Goal: Transaction & Acquisition: Purchase product/service

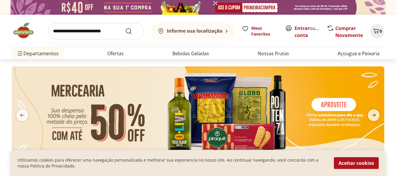
click at [103, 34] on input "search" at bounding box center [96, 31] width 96 height 16
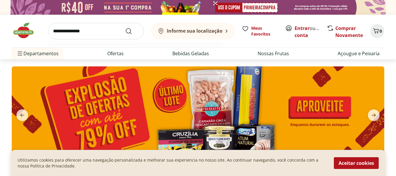
type input "**********"
click at [125, 28] on button "Submit Search" at bounding box center [132, 31] width 14 height 7
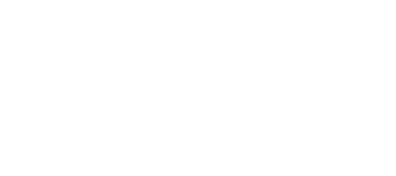
select select "**********"
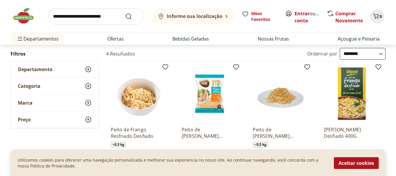
scroll to position [88, 0]
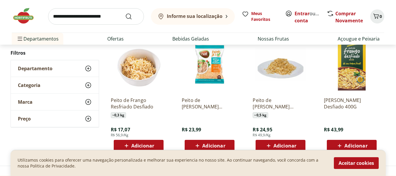
click at [207, 68] on img at bounding box center [210, 64] width 56 height 56
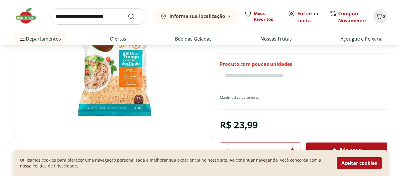
scroll to position [88, 0]
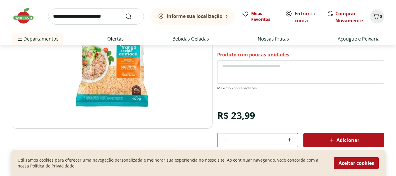
click at [290, 137] on icon at bounding box center [289, 139] width 7 height 7
type input "*"
click at [366, 164] on button "Aceitar cookies" at bounding box center [356, 163] width 45 height 12
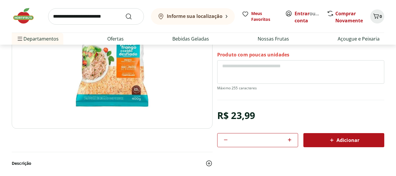
click at [345, 141] on span "Adicionar" at bounding box center [344, 139] width 31 height 7
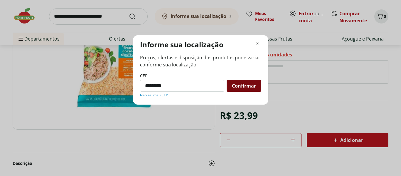
type input "*********"
click at [237, 85] on span "Confirmar" at bounding box center [244, 85] width 24 height 5
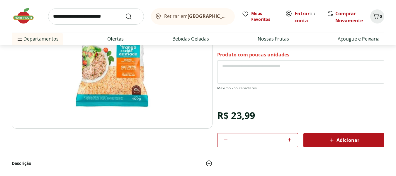
click at [347, 141] on span "Adicionar" at bounding box center [344, 139] width 31 height 7
click at [376, 17] on icon "Carrinho" at bounding box center [376, 16] width 7 height 7
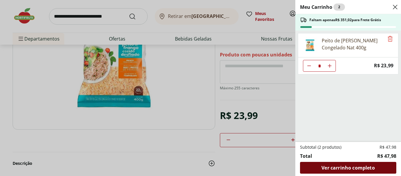
click at [359, 162] on div "Ver carrinho completo" at bounding box center [348, 168] width 96 height 12
